Goal: Find specific page/section: Find specific page/section

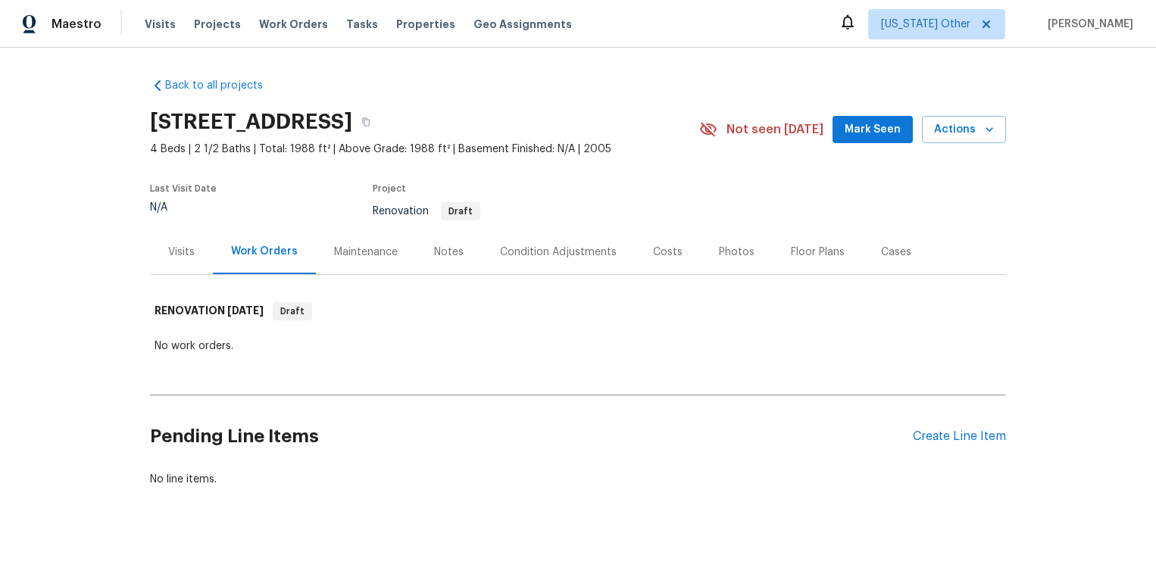
click at [180, 261] on div "Visits" at bounding box center [181, 252] width 63 height 45
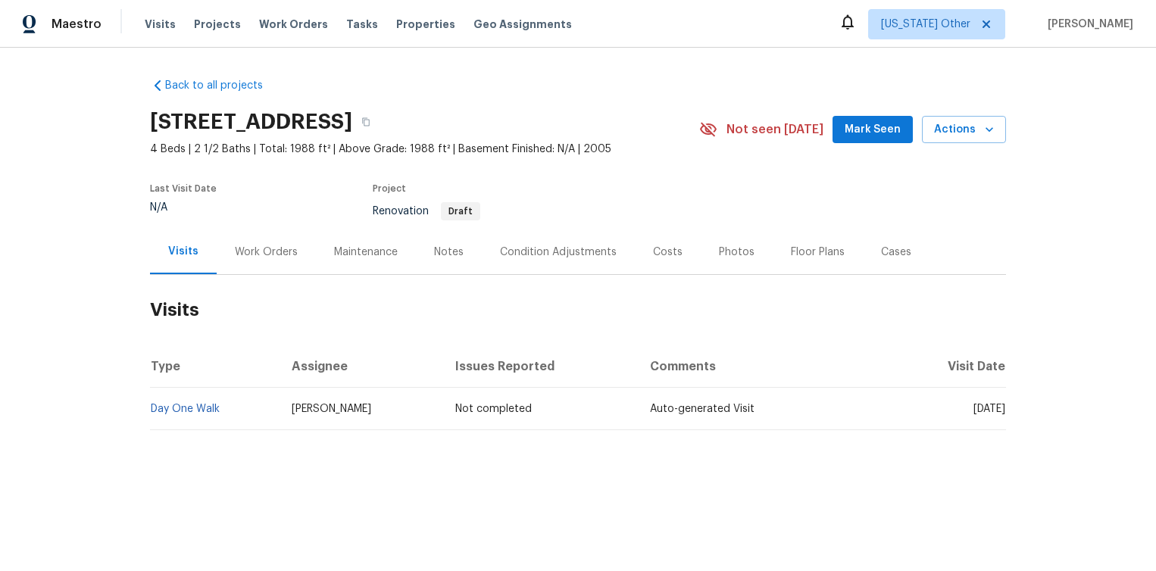
click at [439, 248] on div "Notes" at bounding box center [449, 252] width 30 height 15
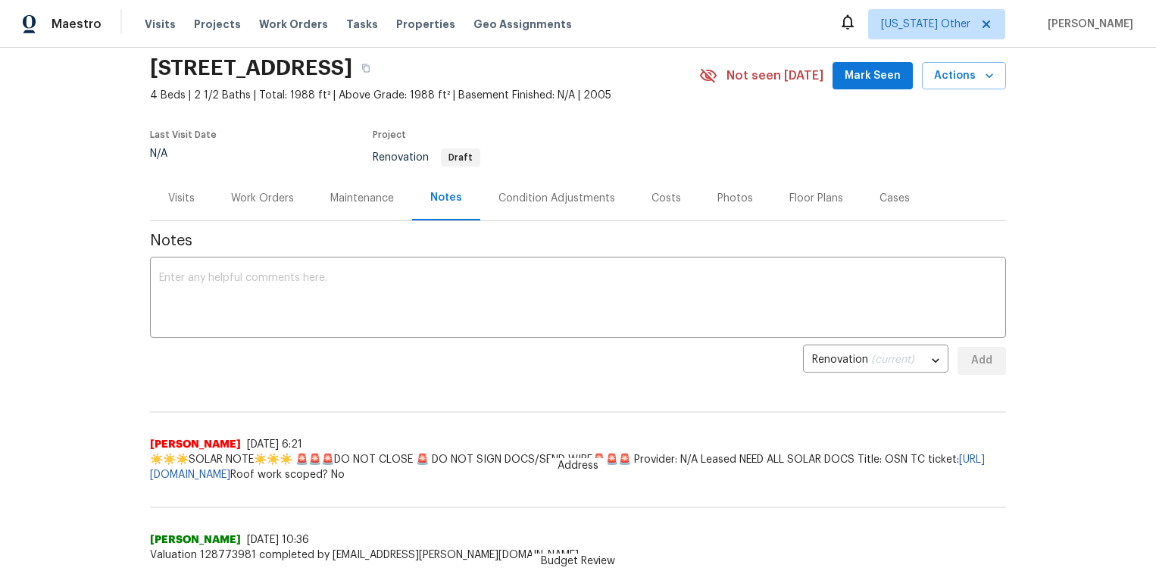
scroll to position [45, 0]
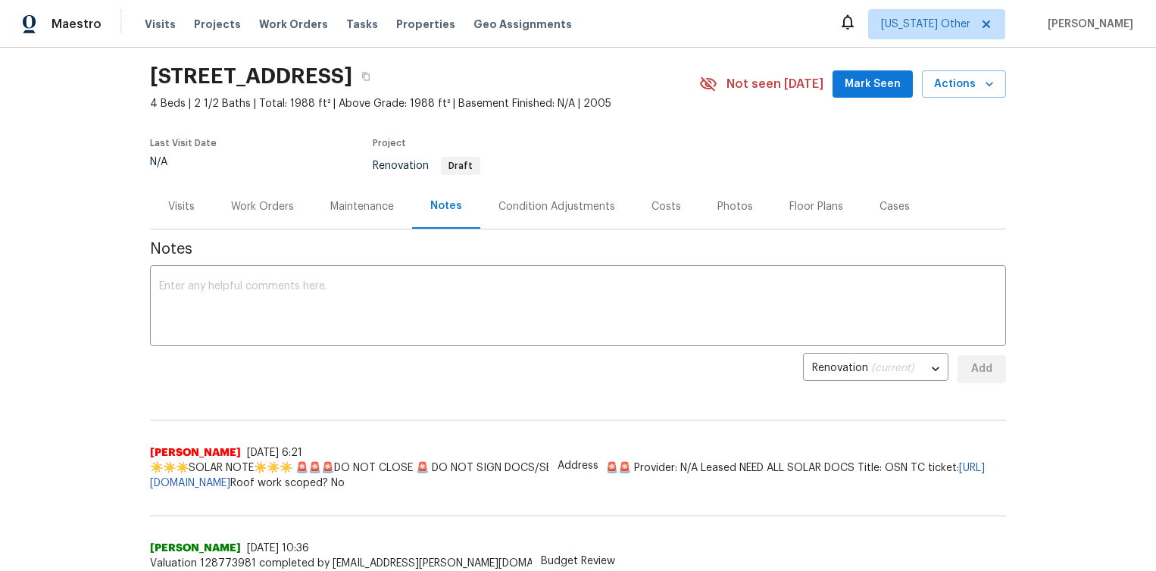
click at [553, 204] on div "Condition Adjustments" at bounding box center [557, 206] width 117 height 15
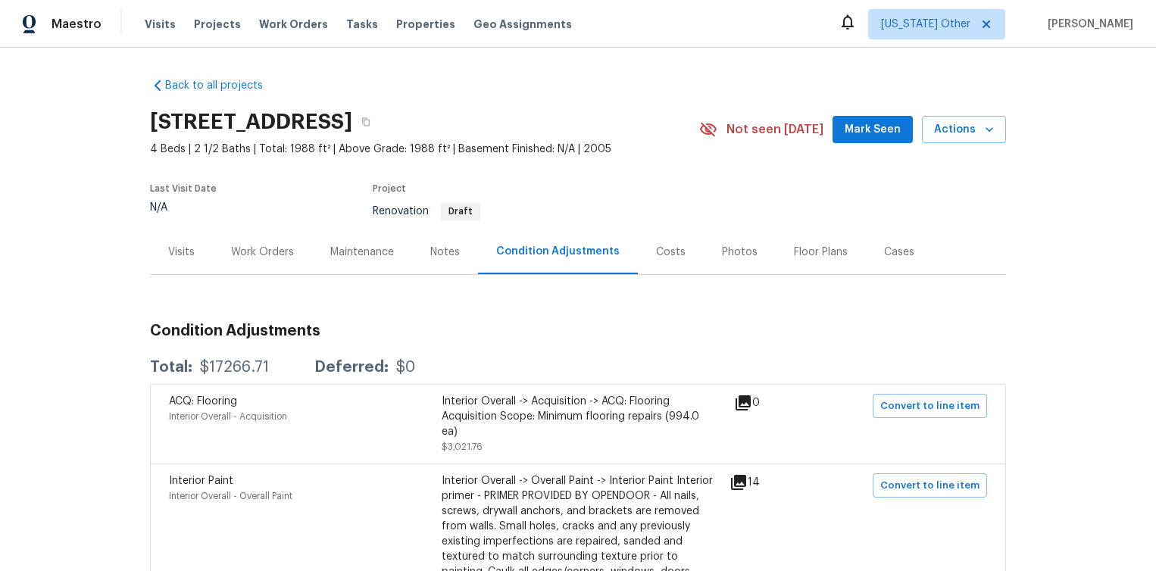
click at [657, 249] on div "Costs" at bounding box center [671, 252] width 30 height 15
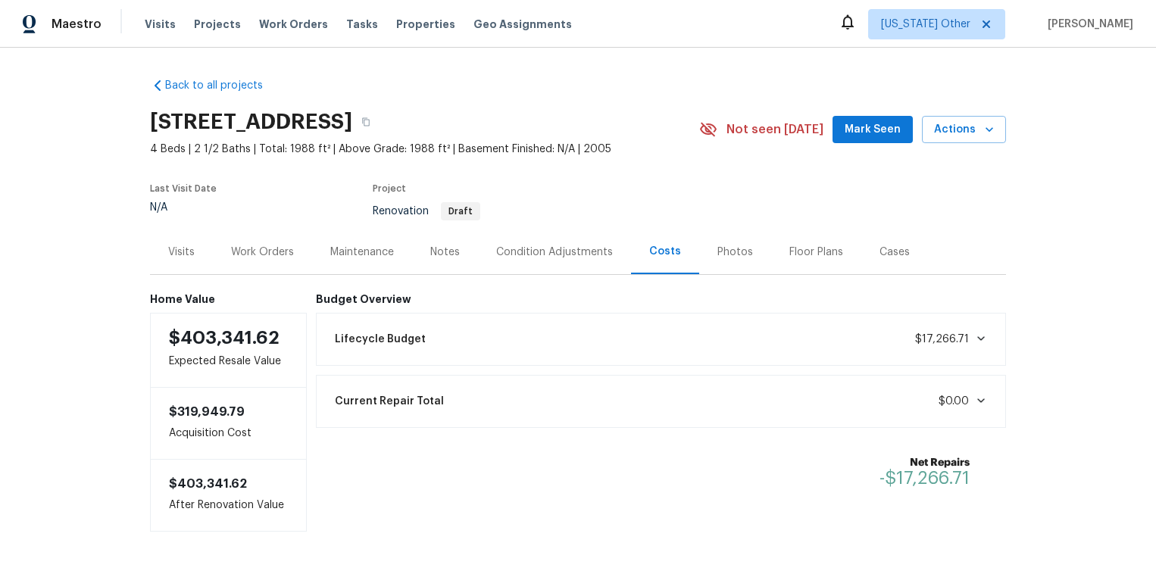
click at [908, 250] on div "Cases" at bounding box center [895, 252] width 67 height 45
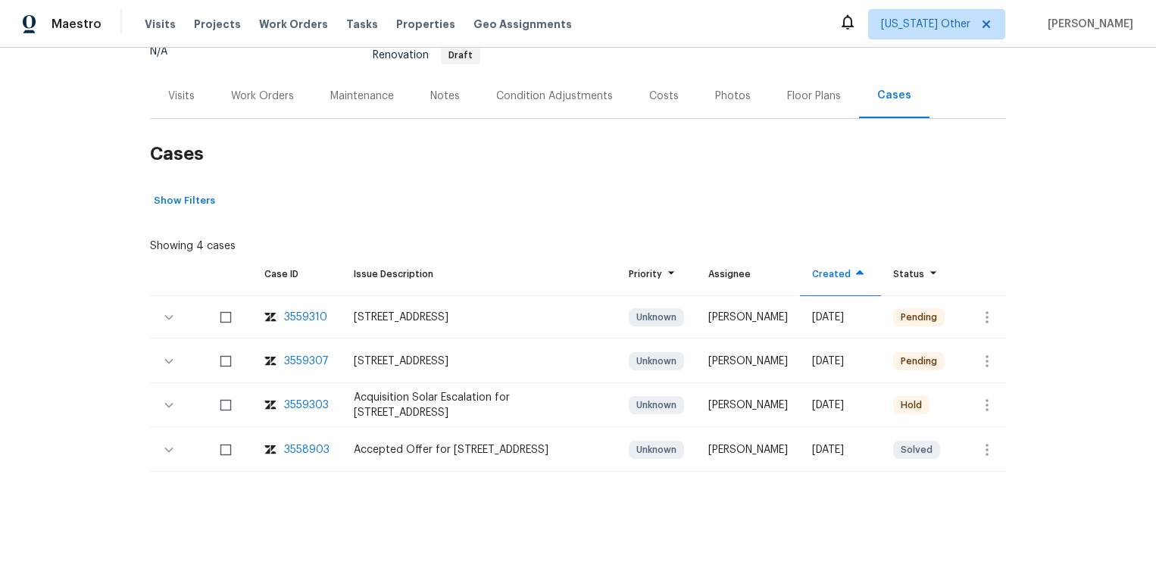
scroll to position [161, 0]
